Goal: Information Seeking & Learning: Learn about a topic

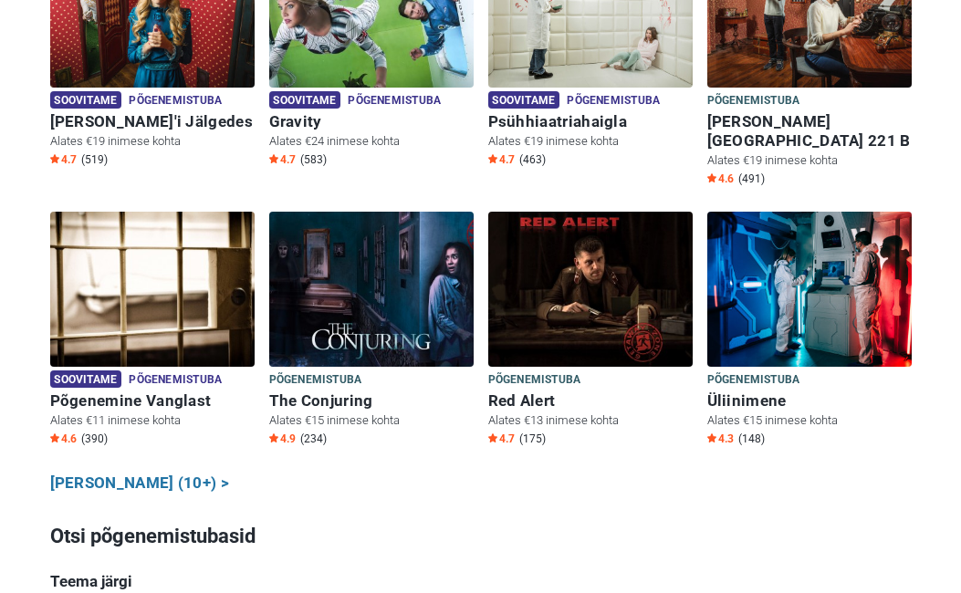
scroll to position [1004, 0]
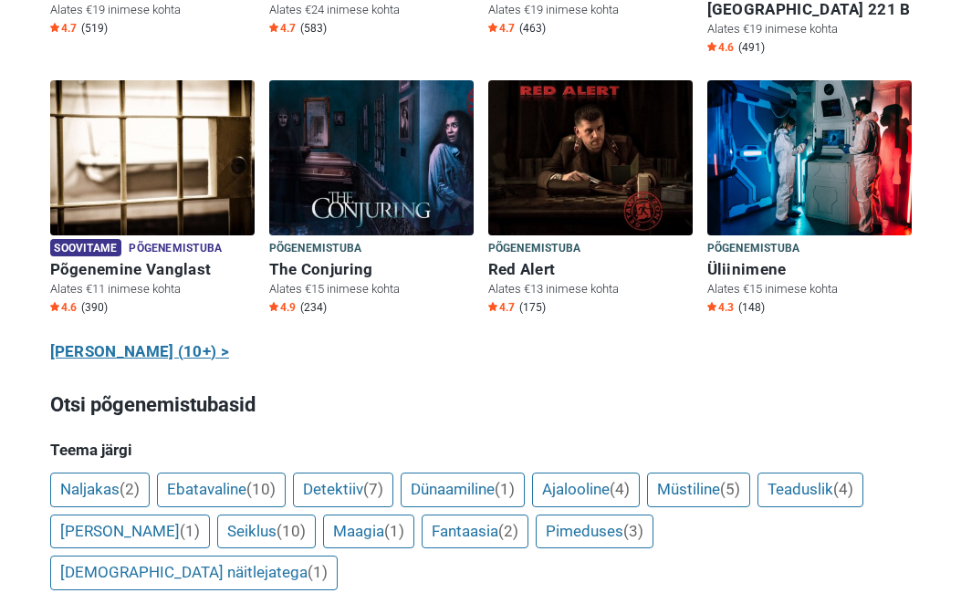
click at [158, 340] on link "Näita kõiki (10+) >" at bounding box center [140, 352] width 180 height 24
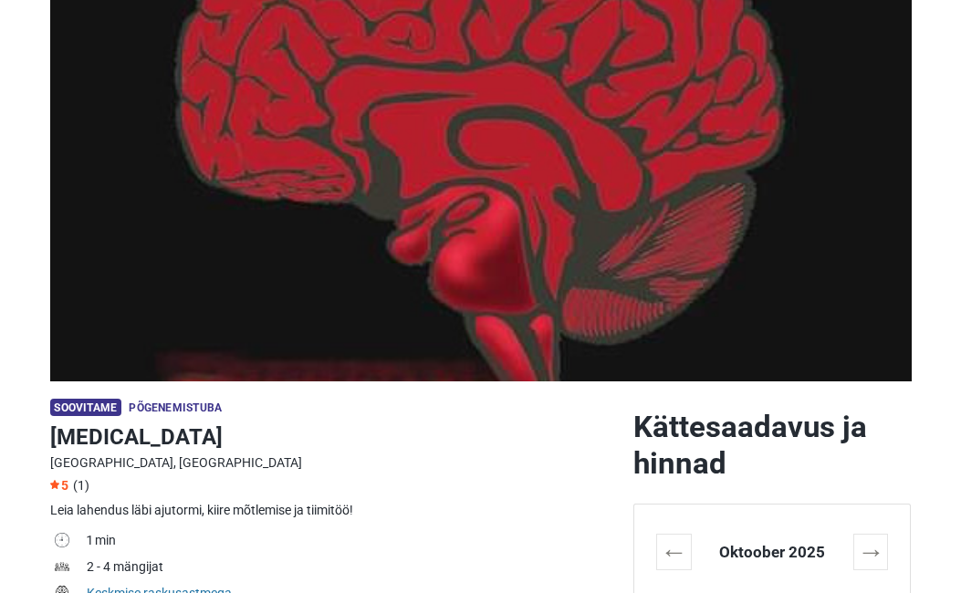
scroll to position [456, 0]
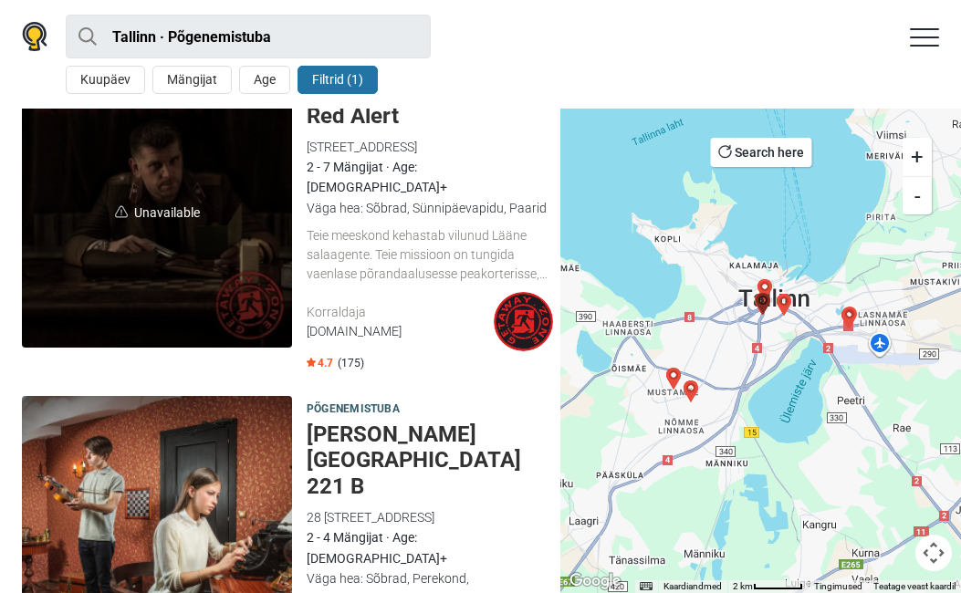
scroll to position [4016, 0]
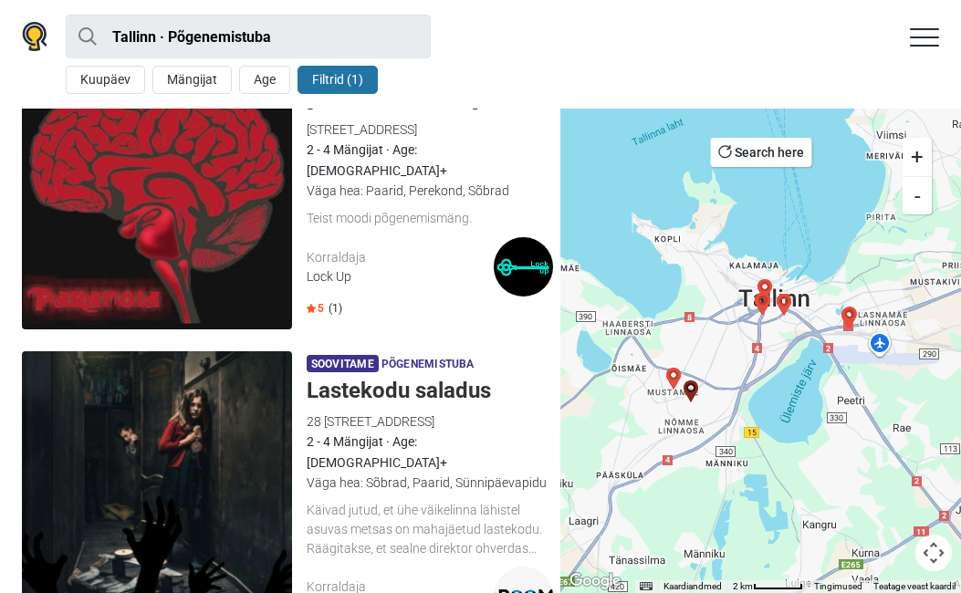
scroll to position [0, 0]
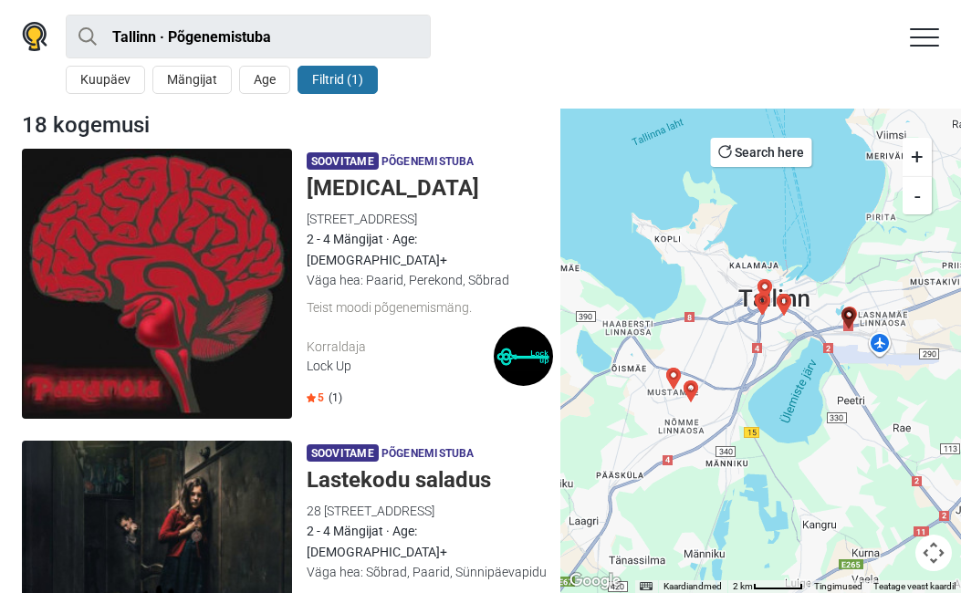
click at [366, 187] on h5 "[MEDICAL_DATA]" at bounding box center [430, 188] width 246 height 26
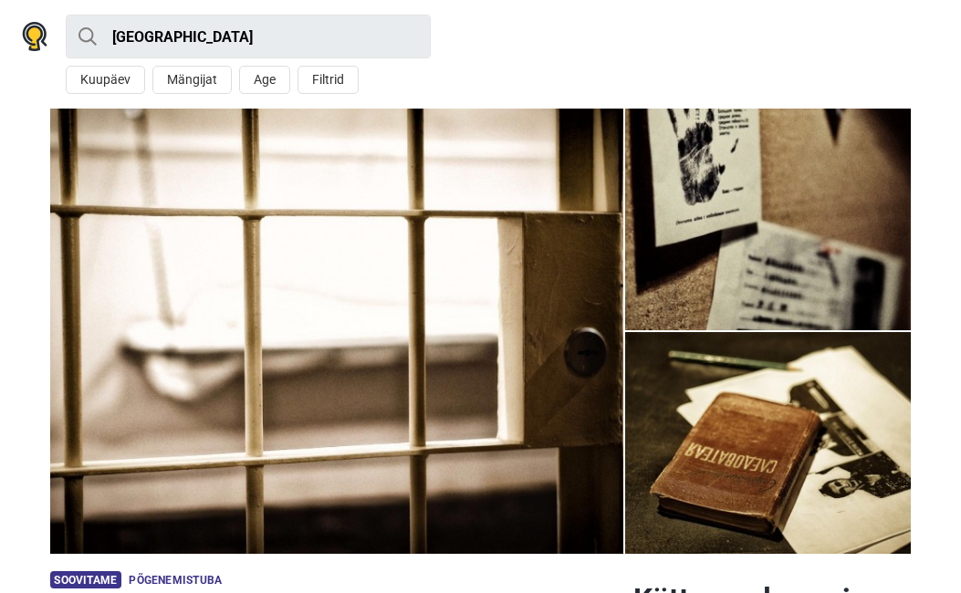
scroll to position [365, 0]
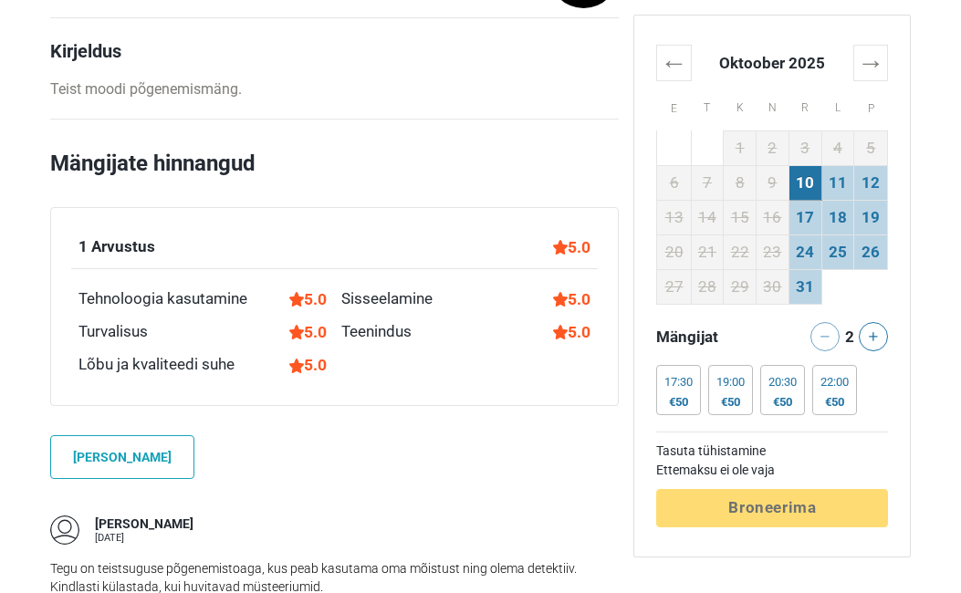
scroll to position [730, 0]
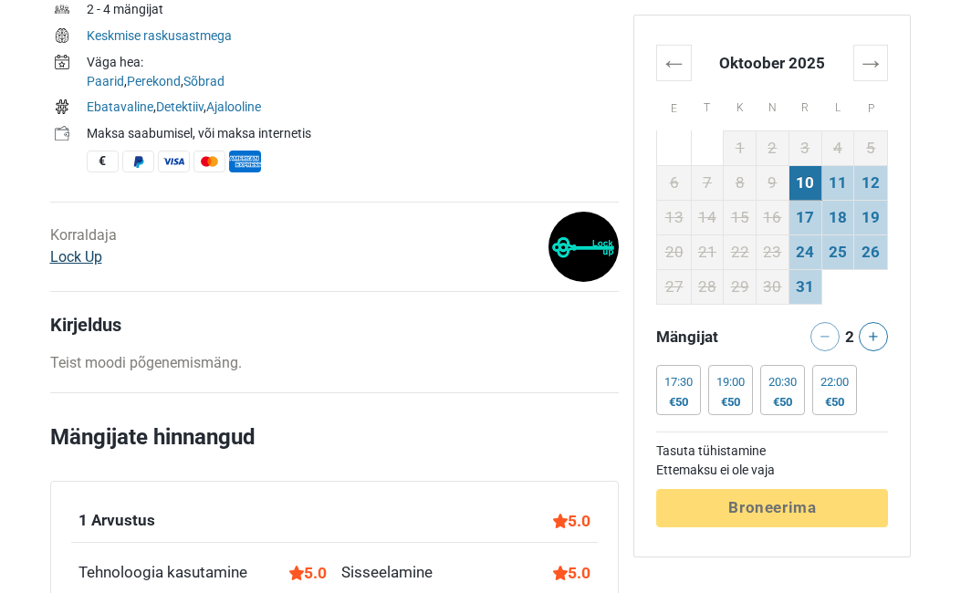
click at [88, 253] on link "Lock Up" at bounding box center [76, 256] width 52 height 17
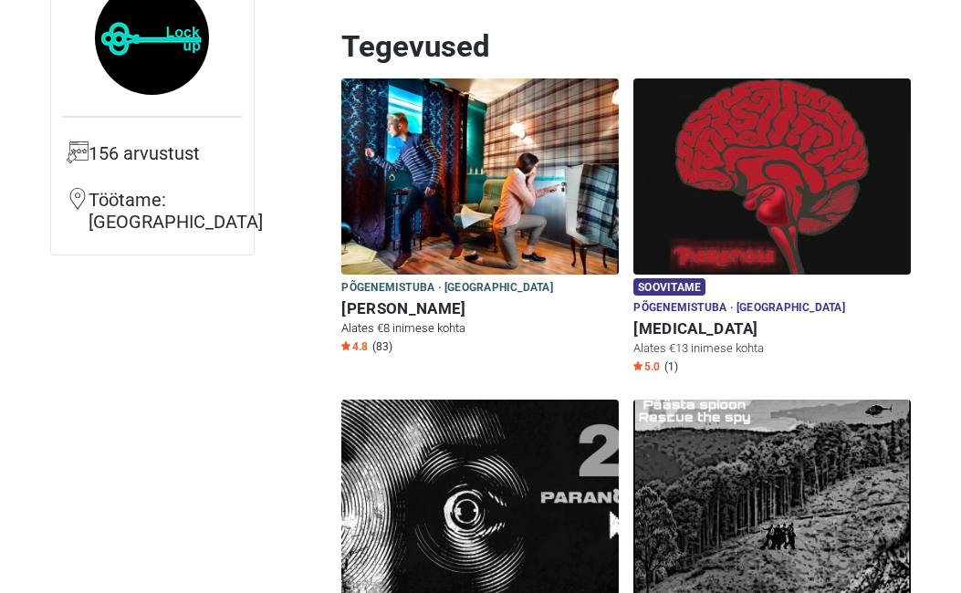
scroll to position [183, 0]
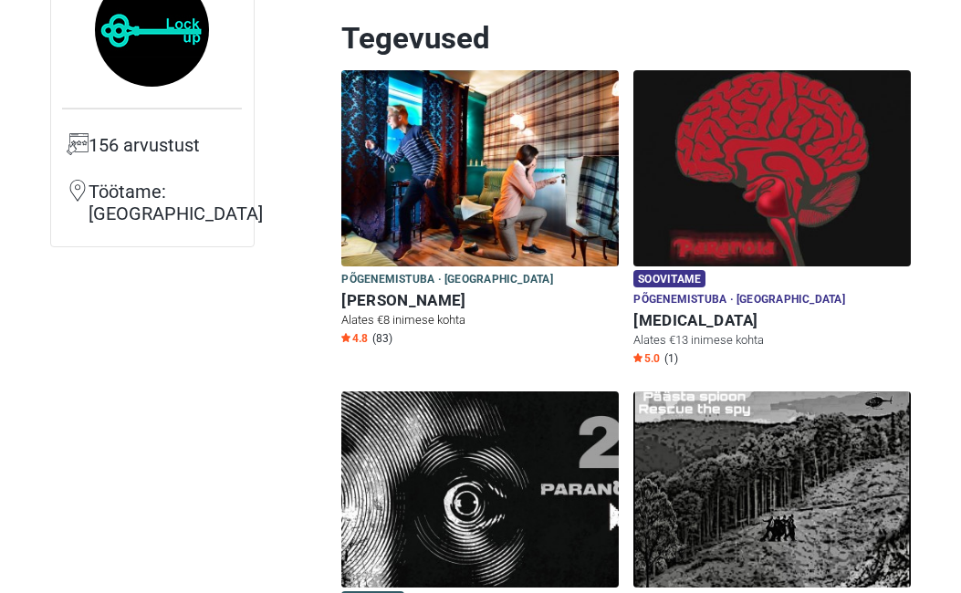
click at [510, 184] on img at bounding box center [479, 168] width 277 height 196
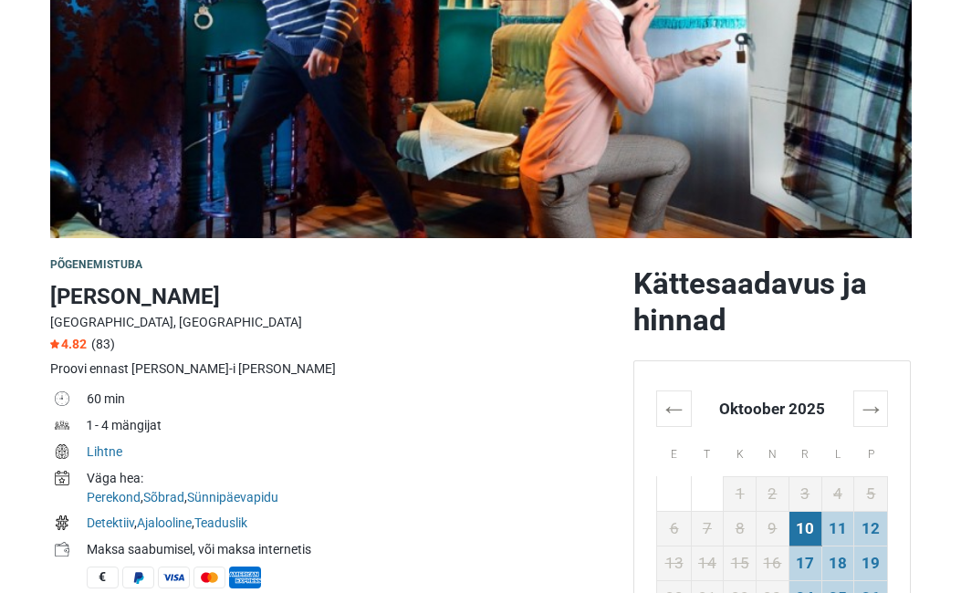
scroll to position [365, 0]
